Goal: Transaction & Acquisition: Purchase product/service

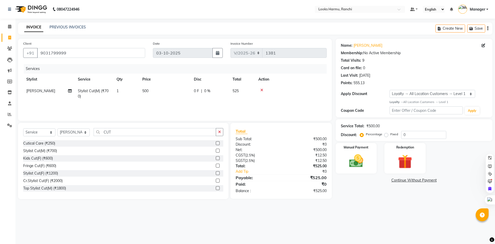
select select "6247"
select select "service"
select select "47147"
select select "1: Object"
click at [408, 136] on input "0" at bounding box center [423, 135] width 45 height 8
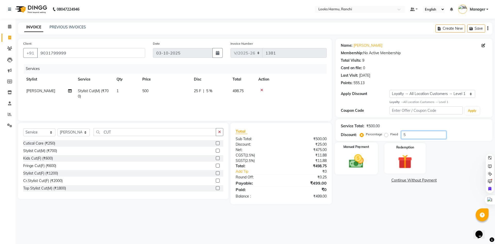
type input "5"
click at [358, 160] on img at bounding box center [356, 160] width 24 height 17
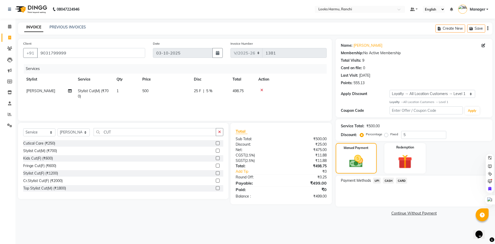
click at [414, 54] on div "Membership: No Active Membership" at bounding box center [414, 52] width 147 height 5
click at [387, 180] on span "CASH" at bounding box center [388, 180] width 11 height 6
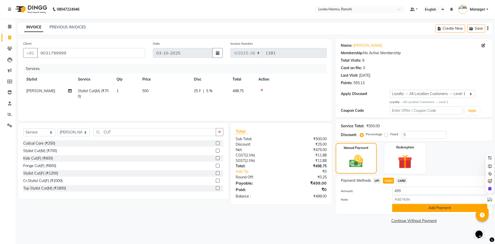
click at [400, 207] on button "Add Payment" at bounding box center [439, 208] width 95 height 8
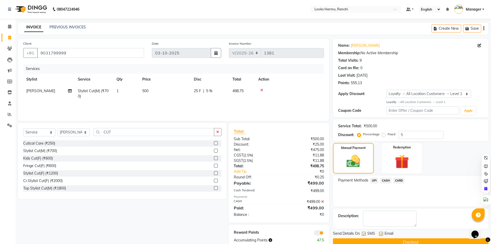
click at [409, 242] on button "Checkout" at bounding box center [411, 242] width 156 height 8
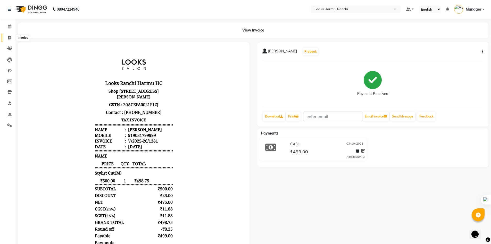
click at [8, 39] on icon at bounding box center [9, 38] width 3 height 4
select select "service"
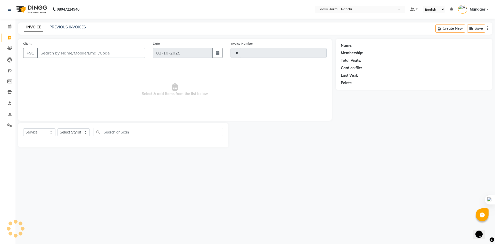
type input "1382"
select select "6247"
select select "V"
select select "47538"
